Goal: Find specific page/section: Find specific page/section

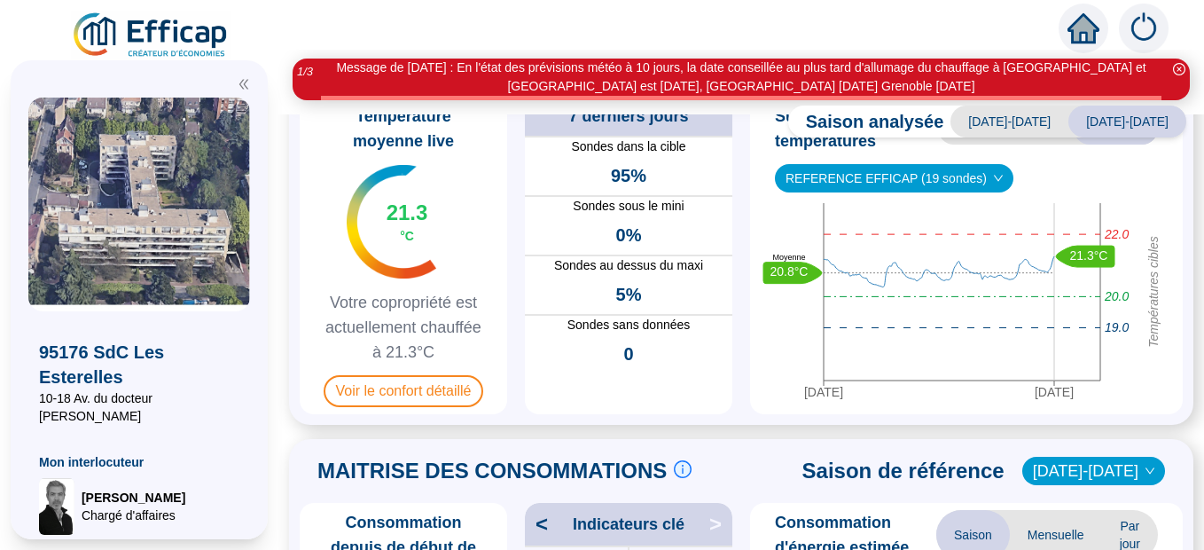
scroll to position [157, 0]
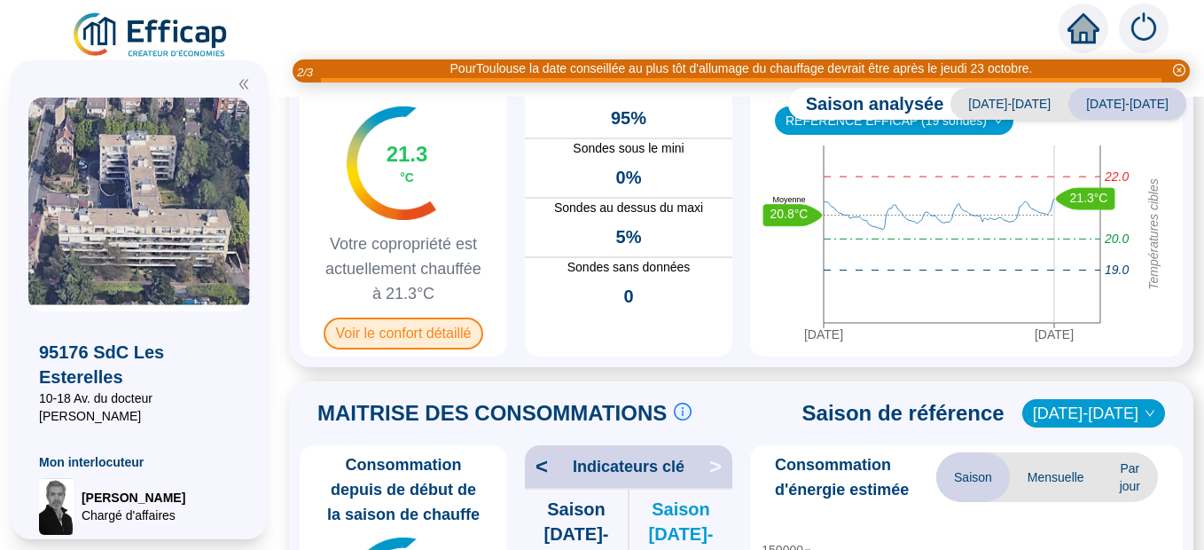
click at [441, 333] on span "Voir le confort détaillé" at bounding box center [404, 334] width 161 height 32
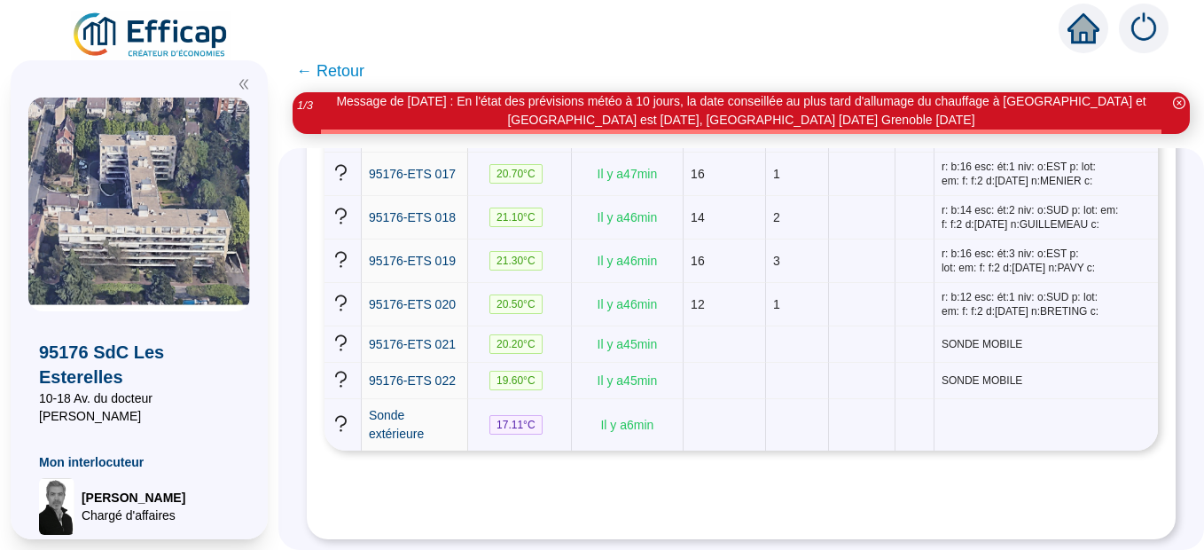
scroll to position [1023, 0]
